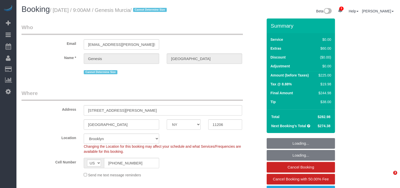
select select "NY"
select select "number:89"
select select "number:90"
select select "number:15"
select select "number:5"
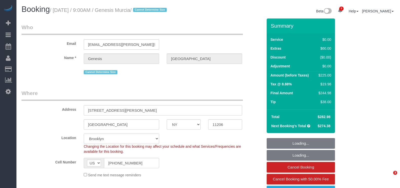
select select "string:stripe-pm_1RLyfh4VGloSiKo7aI2pAOi1"
select select "spot1"
select select "object:1382"
select select "2"
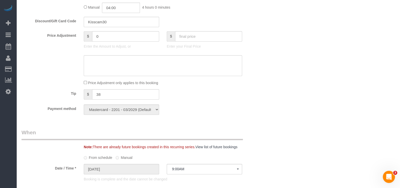
scroll to position [348, 0]
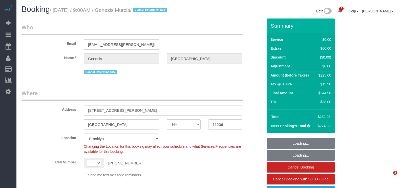
select select "NY"
select select "number:89"
select select "number:90"
select select "number:15"
select select "number:5"
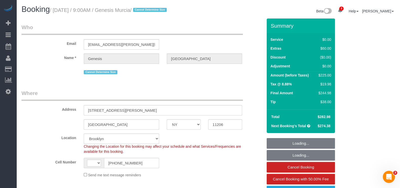
select select "string:[GEOGRAPHIC_DATA]"
select select "string:stripe-pm_1RLyfh4VGloSiKo7aI2pAOi1"
select select "spot1"
select select "2"
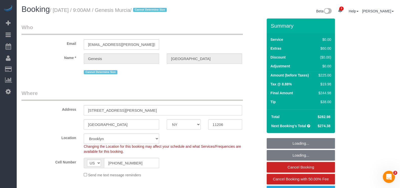
select select "object:1382"
